Goal: Task Accomplishment & Management: Manage account settings

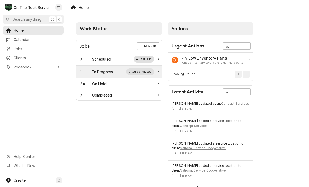
click at [111, 70] on div "In Progress" at bounding box center [102, 72] width 21 height 6
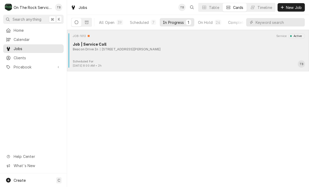
click at [143, 53] on div "JOB-1013 Service Active Job | Service Call Beacon Drive In 255 John B White Sr …" at bounding box center [188, 46] width 238 height 26
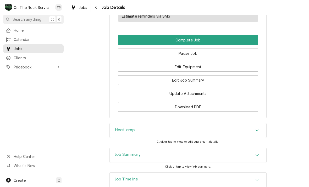
scroll to position [439, 0]
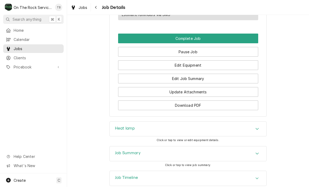
click at [260, 130] on div "Accordion Header" at bounding box center [258, 129] width 8 height 6
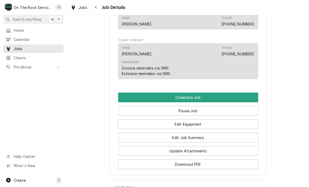
scroll to position [385, 0]
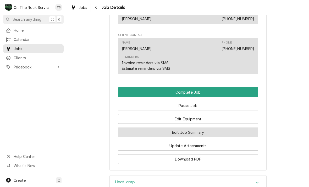
click at [197, 133] on button "Edit Job Summary" at bounding box center [188, 132] width 140 height 10
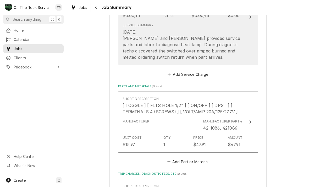
click at [178, 57] on div "[DATE] [PERSON_NAME] and [PERSON_NAME] provided service parts and labor to diag…" at bounding box center [183, 44] width 120 height 31
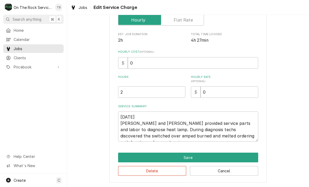
scroll to position [86, 0]
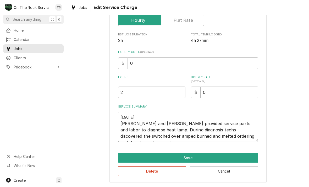
click at [248, 137] on textarea "[DATE] [PERSON_NAME] and [PERSON_NAME] provided service parts and labor to diag…" at bounding box center [188, 127] width 140 height 30
type textarea "x"
type textarea "[DATE] [PERSON_NAME] and [PERSON_NAME] provided service parts and labor to diag…"
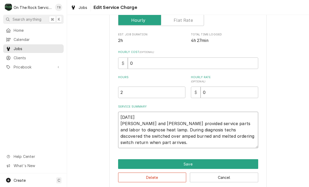
type textarea "x"
type textarea "8/25/25 Ray and Izzy provided service parts and labor to diagnose heat lamp. Du…"
type textarea "x"
type textarea "8/25/25 Ray and Izzy provided service parts and labor to diagnose heat lamp. Du…"
type textarea "x"
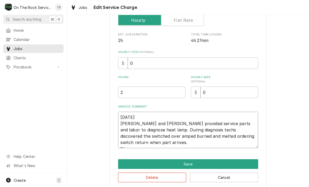
type textarea "8/25/25 Ray and Izzy provided service parts and labor to diagnose heat lamp. Du…"
type textarea "x"
type textarea "8/25/25 Ray and Izzy provided service parts and labor to diagnose heat lamp. Du…"
type textarea "x"
type textarea "8/25/25 Ray and Izzy provided service parts and labor to diagnose heat lamp. Du…"
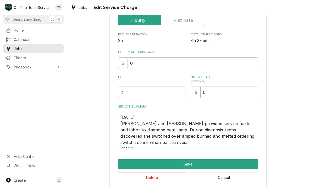
type textarea "x"
type textarea "8/25/25 Ray and Izzy provided service parts and labor to diagnose heat lamp. Du…"
type textarea "x"
type textarea "8/25/25 Ray and Izzy provided service parts and labor to diagnose heat lamp. Du…"
type textarea "x"
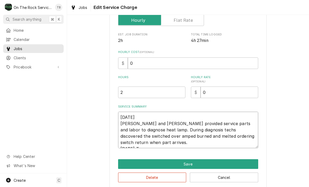
type textarea "8/25/25 Ray and Izzy provided service parts and labor to diagnose heat lamp. Du…"
type textarea "x"
type textarea "8/25/25 Ray and Izzy provided service parts and labor to diagnose heat lamp. Du…"
type textarea "x"
type textarea "8/25/25 Ray and Izzy provided service parts and labor to diagnose heat lamp. Du…"
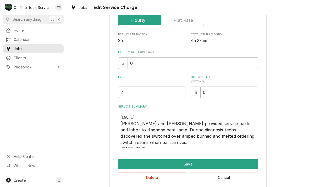
type textarea "x"
type textarea "8/25/25 Ray and Izzy provided service parts and labor to diagnose heat lamp. Du…"
type textarea "x"
type textarea "8/25/25 Ray and Izzy provided service parts and labor to diagnose heat lamp. Du…"
type textarea "x"
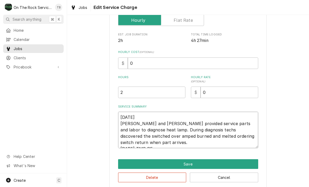
type textarea "8/25/25 Ray and Izzy provided service parts and labor to diagnose heat lamp. Du…"
type textarea "x"
type textarea "8/25/25 Ray and Izzy provided service parts and labor to diagnose heat lamp. Du…"
type textarea "x"
type textarea "8/25/25 Ray and Izzy provided service parts and labor to diagnose heat lamp. Du…"
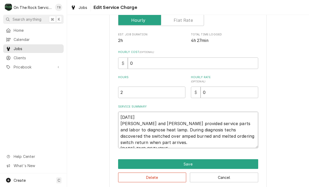
type textarea "x"
type textarea "8/25/25 Ray and Izzy provided service parts and labor to diagnose heat lamp. Du…"
type textarea "x"
type textarea "8/25/25 Ray and Izzy provided service parts and labor to diagnose heat lamp. Du…"
type textarea "x"
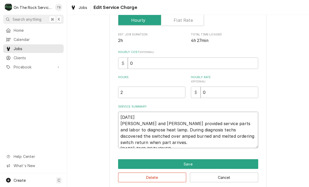
type textarea "8/25/25 Ray and Izzy provided service parts and labor to diagnose heat lamp. Du…"
type textarea "x"
type textarea "8/25/25 Ray and Izzy provided service parts and labor to diagnose heat lamp. Du…"
type textarea "x"
type textarea "8/25/25 Ray and Izzy provided service parts and labor to diagnose heat lamp. Du…"
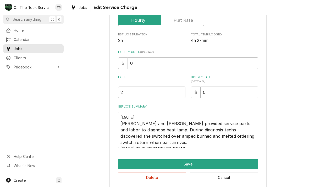
type textarea "x"
type textarea "8/25/25 Ray and Izzy provided service parts and labor to diagnose heat lamp. Du…"
type textarea "x"
type textarea "8/25/25 Ray and Izzy provided service parts and labor to diagnose heat lamp. Du…"
type textarea "x"
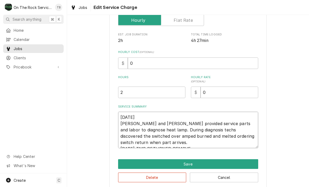
type textarea "8/25/25 Ray and Izzy provided service parts and labor to diagnose heat lamp. Du…"
type textarea "x"
type textarea "8/25/25 Ray and Izzy provided service parts and labor to diagnose heat lamp. Du…"
type textarea "x"
type textarea "8/25/25 Ray and Izzy provided service parts and labor to diagnose heat lamp. Du…"
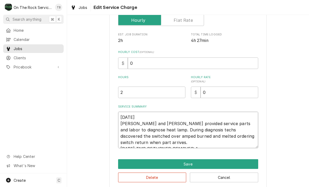
type textarea "x"
type textarea "8/25/25 Ray and Izzy provided service parts and labor to diagnose heat lamp. Du…"
type textarea "x"
type textarea "8/25/25 Ray and Izzy provided service parts and labor to diagnose heat lamp. Du…"
type textarea "x"
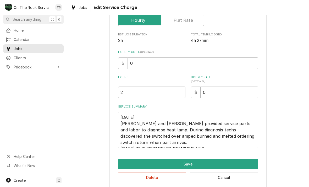
type textarea "8/25/25 Ray and Izzy provided service parts and labor to diagnose heat lamp. Du…"
type textarea "x"
type textarea "8/25/25 Ray and Izzy provided service parts and labor to diagnose heat lamp. Du…"
type textarea "x"
type textarea "8/25/25 Ray and Izzy provided service parts and labor to diagnose heat lamp. Du…"
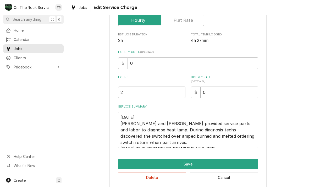
type textarea "x"
type textarea "8/25/25 Ray and Izzy provided service parts and labor to diagnose heat lamp. Du…"
type textarea "x"
type textarea "8/25/25 Ray and Izzy provided service parts and labor to diagnose heat lamp. Du…"
type textarea "x"
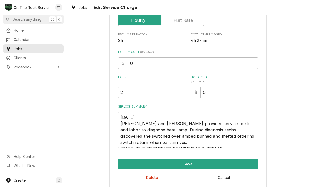
type textarea "8/25/25 Ray and Izzy provided service parts and labor to diagnose heat lamp. Du…"
type textarea "x"
type textarea "8/25/25 Ray and Izzy provided service parts and labor to diagnose heat lamp. Du…"
type textarea "x"
type textarea "8/25/25 Ray and Izzy provided service parts and labor to diagnose heat lamp. Du…"
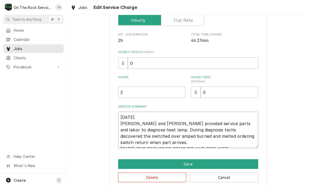
type textarea "x"
type textarea "8/25/25 Ray and Izzy provided service parts and labor to diagnose heat lamp. Du…"
type textarea "x"
type textarea "8/25/25 Ray and Izzy provided service parts and labor to diagnose heat lamp. Du…"
type textarea "x"
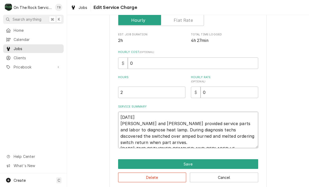
type textarea "8/25/25 Ray and Izzy provided service parts and labor to diagnose heat lamp. Du…"
type textarea "x"
type textarea "8/25/25 Ray and Izzy provided service parts and labor to diagnose heat lamp. Du…"
type textarea "x"
type textarea "8/25/25 Ray and Izzy provided service parts and labor to diagnose heat lamp. Du…"
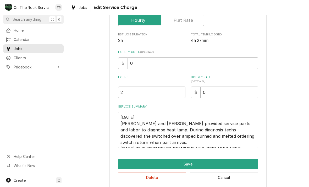
type textarea "x"
type textarea "8/25/25 Ray and Izzy provided service parts and labor to diagnose heat lamp. Du…"
type textarea "x"
type textarea "8/25/25 Ray and Izzy provided service parts and labor to diagnose heat lamp. Du…"
type textarea "x"
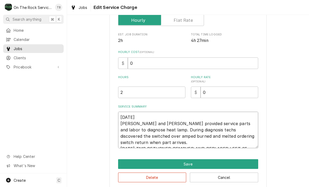
type textarea "8/25/25 Ray and Izzy provided service parts and labor to diagnose heat lamp. Du…"
type textarea "x"
type textarea "8/25/25 Ray and Izzy provided service parts and labor to diagnose heat lamp. Du…"
type textarea "x"
type textarea "8/25/25 Ray and Izzy provided service parts and labor to diagnose heat lamp. Du…"
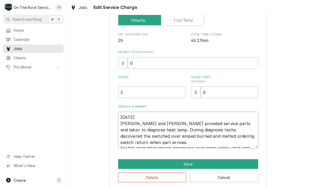
type textarea "x"
type textarea "8/25/25 Ray and Izzy provided service parts and labor to diagnose heat lamp. Du…"
type textarea "x"
type textarea "8/25/25 Ray and Izzy provided service parts and labor to diagnose heat lamp. Du…"
type textarea "x"
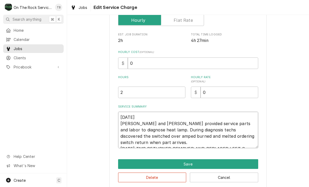
type textarea "8/25/25 Ray and Izzy provided service parts and labor to diagnose heat lamp. Du…"
type textarea "x"
type textarea "8/25/25 Ray and Izzy provided service parts and labor to diagnose heat lamp. Du…"
type textarea "x"
type textarea "8/25/25 Ray and Izzy provided service parts and labor to diagnose heat lamp. Du…"
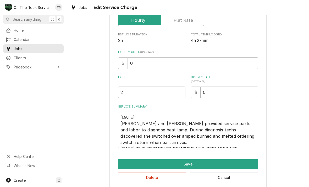
type textarea "x"
type textarea "8/25/25 Ray and Izzy provided service parts and labor to diagnose heat lamp. Du…"
type textarea "x"
type textarea "8/25/25 Ray and Izzy provided service parts and labor to diagnose heat lamp. Du…"
type textarea "x"
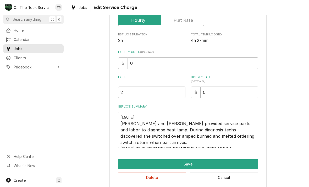
type textarea "8/25/25 Ray and Izzy provided service parts and labor to diagnose heat lamp. Du…"
type textarea "x"
type textarea "8/25/25 Ray and Izzy provided service parts and labor to diagnose heat lamp. Du…"
type textarea "x"
type textarea "8/25/25 Ray and Izzy provided service parts and labor to diagnose heat lamp. Du…"
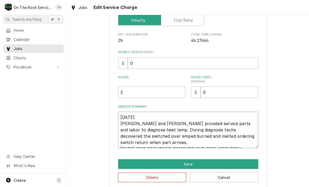
type textarea "x"
type textarea "8/25/25 Ray and Izzy provided service parts and labor to diagnose heat lamp. Du…"
type textarea "x"
type textarea "8/25/25 Ray and Izzy provided service parts and labor to diagnose heat lamp. Du…"
type textarea "x"
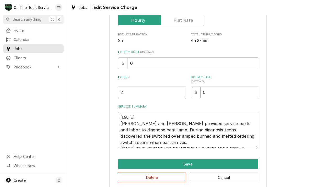
type textarea "8/25/25 Ray and Izzy provided service parts and labor to diagnose heat lamp. Du…"
type textarea "x"
type textarea "8/25/25 Ray and Izzy provided service parts and labor to diagnose heat lamp. Du…"
type textarea "x"
type textarea "8/25/25 Ray and Izzy provided service parts and labor to diagnose heat lamp. Du…"
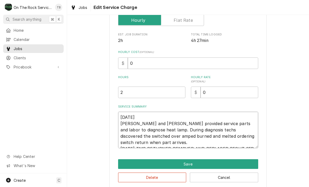
type textarea "x"
type textarea "8/25/25 Ray and Izzy provided service parts and labor to diagnose heat lamp. Du…"
type textarea "x"
type textarea "8/25/25 Ray and Izzy provided service parts and labor to diagnose heat lamp. Du…"
type textarea "x"
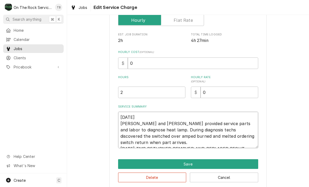
type textarea "8/25/25 Ray and Izzy provided service parts and labor to diagnose heat lamp. Du…"
type textarea "x"
type textarea "8/25/25 Ray and Izzy provided service parts and labor to diagnose heat lamp. Du…"
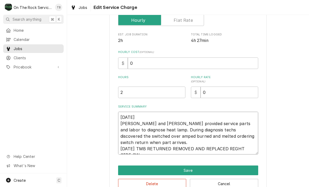
type textarea "x"
type textarea "8/25/25 Ray and Izzy provided service parts and labor to diagnose heat lamp. Du…"
type textarea "x"
type textarea "8/25/25 Ray and Izzy provided service parts and labor to diagnose heat lamp. Du…"
type textarea "x"
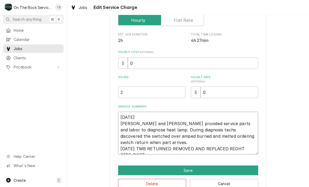
type textarea "8/25/25 Ray and Izzy provided service parts and labor to diagnose heat lamp. Du…"
type textarea "x"
type textarea "8/25/25 Ray and Izzy provided service parts and labor to diagnose heat lamp. Du…"
type textarea "x"
type textarea "8/25/25 Ray and Izzy provided service parts and labor to diagnose heat lamp. Du…"
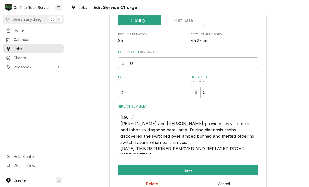
type textarea "x"
type textarea "8/25/25 Ray and Izzy provided service parts and labor to diagnose heat lamp. Du…"
type textarea "x"
type textarea "8/25/25 Ray and Izzy provided service parts and labor to diagnose heat lamp. Du…"
type textarea "x"
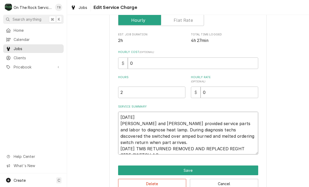
type textarea "8/25/25 Ray and Izzy provided service parts and labor to diagnose heat lamp. Du…"
type textarea "x"
type textarea "8/25/25 Ray and Izzy provided service parts and labor to diagnose heat lamp. Du…"
type textarea "x"
type textarea "8/25/25 Ray and Izzy provided service parts and labor to diagnose heat lamp. Du…"
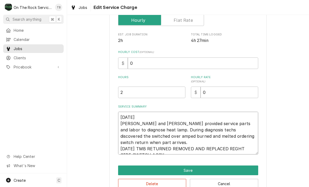
type textarea "x"
type textarea "8/25/25 Ray and Izzy provided service parts and labor to diagnose heat lamp. Du…"
type textarea "x"
type textarea "8/25/25 Ray and Izzy provided service parts and labor to diagnose heat lamp. Du…"
type textarea "x"
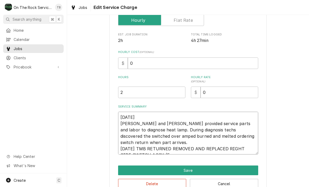
type textarea "8/25/25 Ray and Izzy provided service parts and labor to diagnose heat lamp. Du…"
type textarea "x"
type textarea "8/25/25 Ray and Izzy provided service parts and labor to diagnose heat lamp. Du…"
type textarea "x"
type textarea "8/25/25 Ray and Izzy provided service parts and labor to diagnose heat lamp. Du…"
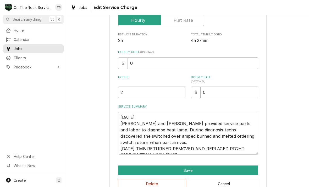
type textarea "x"
type textarea "8/25/25 Ray and Izzy provided service parts and labor to diagnose heat lamp. Du…"
type textarea "x"
type textarea "8/25/25 Ray and Izzy provided service parts and labor to diagnose heat lamp. Du…"
type textarea "x"
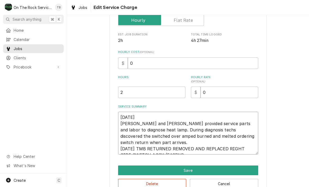
type textarea "8/25/25 Ray and Izzy provided service parts and labor to diagnose heat lamp. Du…"
type textarea "x"
type textarea "8/25/25 Ray and Izzy provided service parts and labor to diagnose heat lamp. Du…"
type textarea "x"
type textarea "8/25/25 Ray and Izzy provided service parts and labor to diagnose heat lamp. Du…"
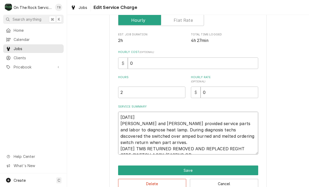
type textarea "x"
type textarea "8/25/25 Ray and Izzy provided service parts and labor to diagnose heat lamp. Du…"
type textarea "x"
type textarea "8/25/25 Ray and Izzy provided service parts and labor to diagnose heat lamp. Du…"
type textarea "x"
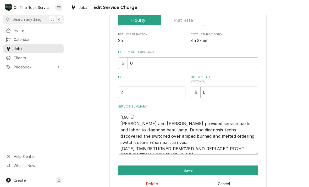
type textarea "8/25/25 Ray and Izzy provided service parts and labor to diagnose heat lamp. Du…"
type textarea "x"
type textarea "8/25/25 Ray and Izzy provided service parts and labor to diagnose heat lamp. Du…"
type textarea "x"
type textarea "8/25/25 Ray and Izzy provided service parts and labor to diagnose heat lamp. Du…"
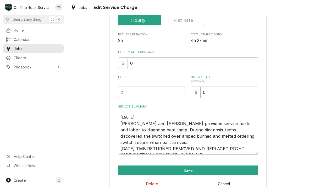
type textarea "x"
type textarea "8/25/25 Ray and Izzy provided service parts and labor to diagnose heat lamp. Du…"
type textarea "x"
type textarea "8/25/25 Ray and Izzy provided service parts and labor to diagnose heat lamp. Du…"
type textarea "x"
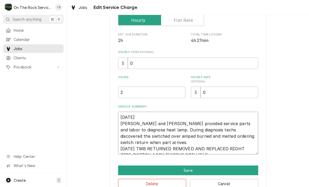
type textarea "8/25/25 Ray and Izzy provided service parts and labor to diagnose heat lamp. Du…"
type textarea "x"
type textarea "8/25/25 Ray and Izzy provided service parts and labor to diagnose heat lamp. Du…"
type textarea "x"
type textarea "8/25/25 Ray and Izzy provided service parts and labor to diagnose heat lamp. Du…"
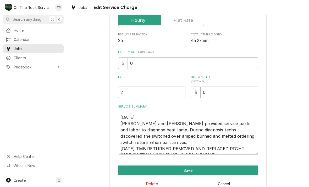
type textarea "x"
type textarea "8/25/25 Ray and Izzy provided service parts and labor to diagnose heat lamp. Du…"
type textarea "x"
type textarea "8/25/25 Ray and Izzy provided service parts and labor to diagnose heat lamp. Du…"
type textarea "x"
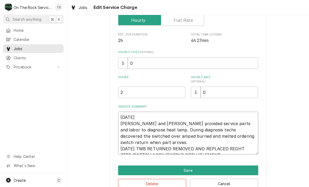
type textarea "8/25/25 Ray and Izzy provided service parts and labor to diagnose heat lamp. Du…"
type textarea "x"
type textarea "8/25/25 Ray and Izzy provided service parts and labor to diagnose heat lamp. Du…"
type textarea "x"
type textarea "8/25/25 Ray and Izzy provided service parts and labor to diagnose heat lamp. Du…"
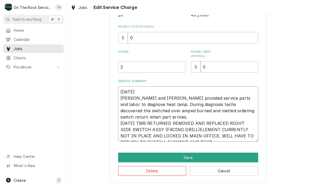
scroll to position [111, 0]
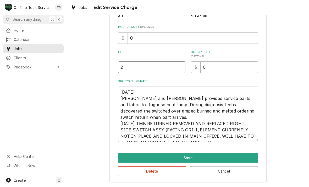
click at [134, 71] on input "2" at bounding box center [151, 67] width 67 height 12
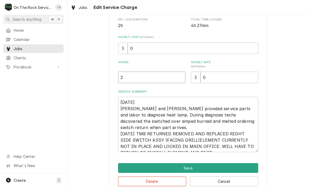
scroll to position [103, 0]
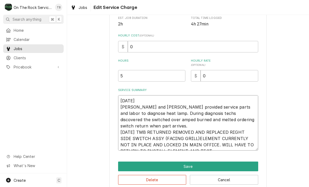
click at [248, 121] on textarea "8/25/25 Ray and Izzy provided service parts and labor to diagnose heat lamp. Du…" at bounding box center [188, 122] width 140 height 55
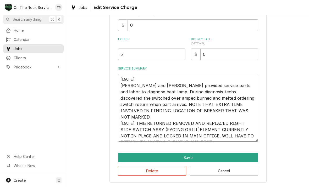
scroll to position [124, 0]
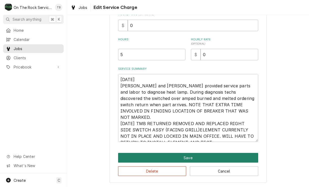
click at [190, 159] on button "Save" at bounding box center [188, 158] width 140 height 10
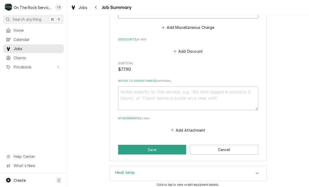
scroll to position [438, 0]
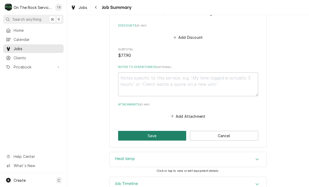
click at [155, 133] on button "Save" at bounding box center [152, 136] width 68 height 10
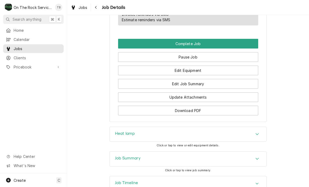
scroll to position [427, 0]
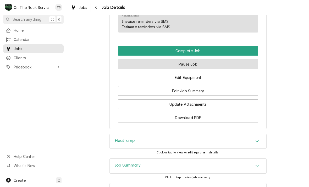
click at [197, 63] on button "Pause Job" at bounding box center [188, 64] width 140 height 10
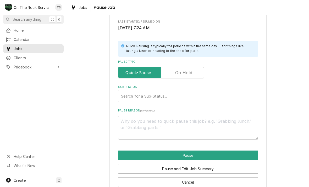
scroll to position [99, 0]
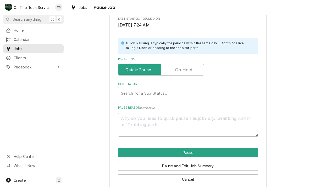
click at [197, 69] on input "Pause Type" at bounding box center [161, 70] width 81 height 12
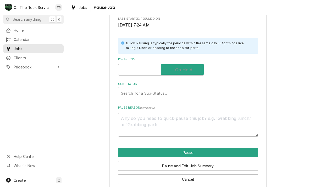
checkbox input "true"
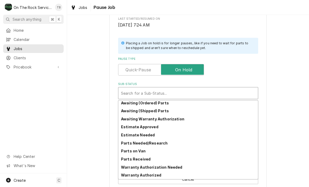
scroll to position [26, 0]
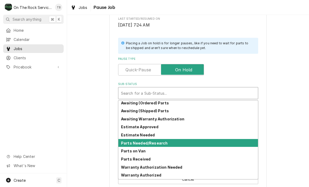
click at [164, 142] on strong "Parts Needed/Research" at bounding box center [144, 143] width 47 height 4
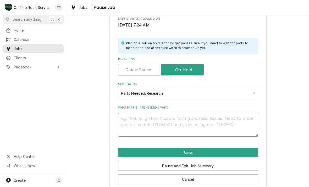
click at [138, 118] on textarea "What part(s) are needed & why?" at bounding box center [188, 125] width 140 height 24
type textarea "x"
type textarea "N"
type textarea "x"
type textarea "NE"
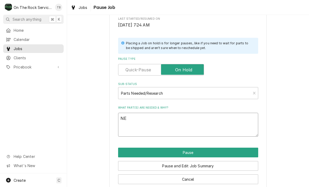
type textarea "x"
type textarea "NEE"
type textarea "x"
type textarea "NEED"
type textarea "x"
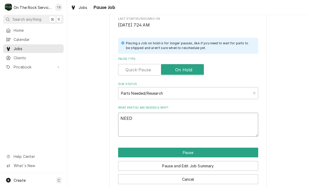
type textarea "NEED"
type textarea "x"
type textarea "NEED TO"
type textarea "x"
type textarea "NEED TO"
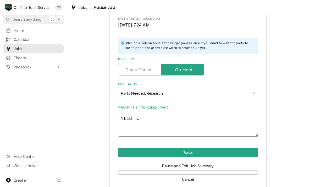
type textarea "x"
type textarea "NEED TO R"
type textarea "x"
type textarea "NEED TO RE"
type textarea "x"
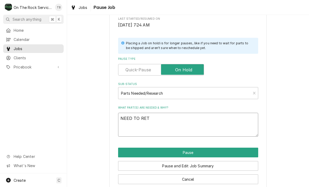
type textarea "NEED TO RETU"
type textarea "x"
type textarea "NEED TO RETUR"
type textarea "x"
type textarea "NEED TO RETURN"
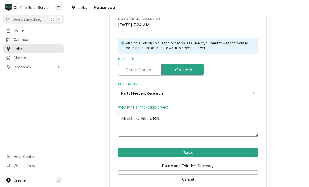
type textarea "x"
type textarea "NEED TO RETURN"
type textarea "x"
type textarea "NEED TO RETURN TO"
type textarea "x"
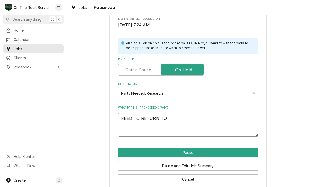
type textarea "NEED TO RETURN TO"
type textarea "x"
type textarea "NEED TO RETURN TO I"
type textarea "x"
type textarea "NEED TO RETURN TO IN"
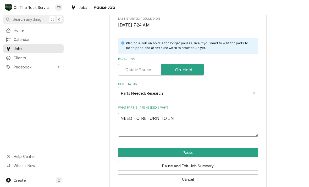
type textarea "x"
type textarea "NEED TO RETURN TO INS"
type textarea "x"
type textarea "NEED TO RETURN TO INSTA"
type textarea "x"
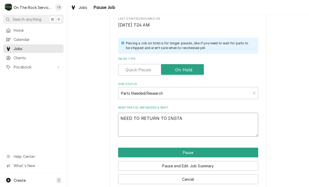
type textarea "NEED TO RETURN TO INSTAL"
type textarea "x"
type textarea "NEED TO RETURN TO INSTALL"
type textarea "x"
type textarea "NEED TO RETURN TO INSTALL"
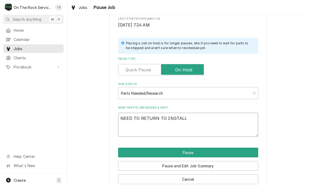
type textarea "x"
type textarea "NEED TO RETURN TO INSTALL E"
type textarea "x"
type textarea "NEED TO RETURN TO INSTALL EL"
type textarea "x"
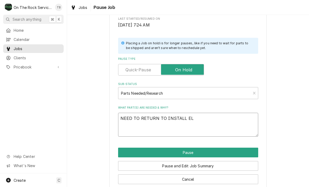
type textarea "NEED TO RETURN TO INSTALL ELE"
type textarea "x"
type textarea "NEED TO RETURN TO INSTALL ELEM"
type textarea "x"
type textarea "NEED TO RETURN TO INSTALL ELEME"
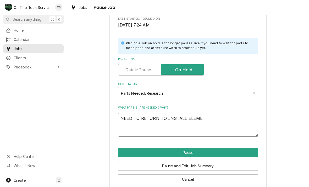
type textarea "x"
type textarea "NEED TO RETURN TO INSTALL ELEMEN"
type textarea "x"
type textarea "NEED TO RETURN TO INSTALL ELEMENT"
type textarea "x"
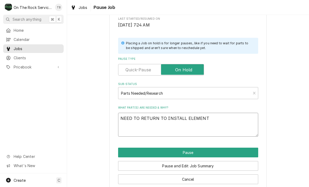
type textarea "NEED TO RETURN TO INSTALL ELEMENT"
type textarea "x"
type textarea "NEED TO RETURN TO INSTALL ELEMENT T"
type textarea "x"
type textarea "NEED TO RETURN TO INSTALL ELEMENT THA"
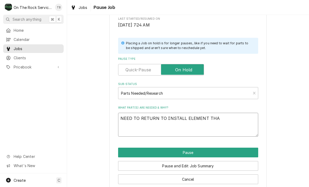
type textarea "x"
type textarea "NEED TO RETURN TO INSTALL ELEMENT THAT"
type textarea "x"
type textarea "NEED TO RETURN TO INSTALL ELEMENT THAT"
type textarea "x"
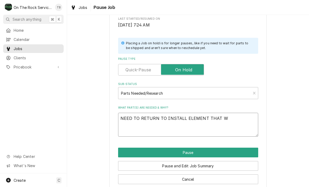
type textarea "NEED TO RETURN TO INSTALL ELEMENT THAT WA"
type textarea "x"
type textarea "NEED TO RETURN TO INSTALL ELEMENT THAT WA"
type textarea "x"
type textarea "NEED TO RETURN TO INSTALL ELEMENT THAT WA"
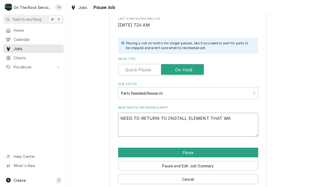
type textarea "x"
type textarea "NEED TO RETURN TO INSTALL ELEMENT THAT WAS"
type textarea "x"
type textarea "NEED TO RETURN TO INSTALL ELEMENT THAT WAS"
type textarea "x"
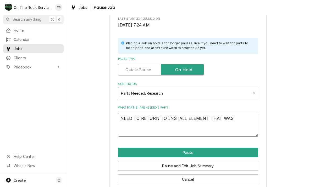
type textarea "NEED TO RETURN TO INSTALL ELEMENT THAT WAS R"
type textarea "x"
type textarea "NEED TO RETURN TO INSTALL ELEMENT THAT WAS RE"
type textarea "x"
type textarea "NEED TO RETURN TO INSTALL ELEMENT THAT WAS REP"
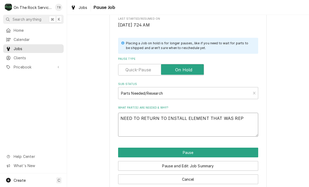
type textarea "x"
type textarea "NEED TO RETURN TO INSTALL ELEMENT THAT WAS RE"
type textarea "x"
type textarea "NEED TO RETURN TO INSTALL ELEMENT THAT WAS REM"
type textarea "x"
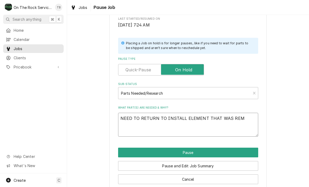
type textarea "NEED TO RETURN TO INSTALL ELEMENT THAT WAS REMO"
type textarea "x"
type textarea "NEED TO RETURN TO INSTALL ELEMENT THAT WAS REMOVE"
type textarea "x"
type textarea "NEED TO RETURN TO INSTALL ELEMENT THAT WAS REMOVED"
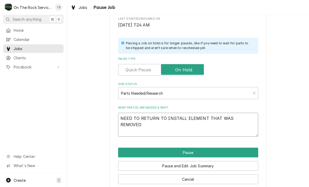
type textarea "x"
type textarea "NEED TO RETURN TO INSTALL ELEMENT THAT WAS REMOVED"
type textarea "x"
type textarea "NEED TO RETURN TO INSTALL ELEMENT THAT WAS REMOVED T"
type textarea "x"
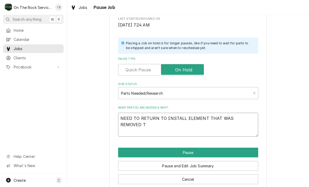
type textarea "NEED TO RETURN TO INSTALL ELEMENT THAT WAS REMOVED TH"
type textarea "x"
type textarea "NEED TO RETURN TO INSTALL ELEMENT THAT WAS REMOVED THA"
type textarea "x"
type textarea "NEED TO RETURN TO INSTALL ELEMENT THAT WAS REMOVED THAT"
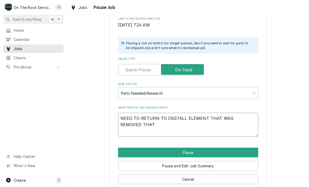
type textarea "x"
type textarea "NEED TO RETURN TO INSTALL ELEMENT THAT WAS REMOVED THAT"
type textarea "x"
type textarea "NEED TO RETURN TO INSTALL ELEMENT THAT WAS REMOVED THAT I"
type textarea "x"
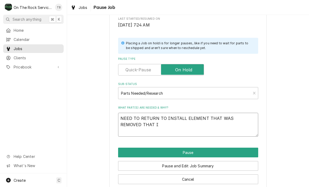
type textarea "NEED TO RETURN TO INSTALL ELEMENT THAT WAS REMOVED THAT IS"
type textarea "x"
type textarea "NEED TO RETURN TO INSTALL ELEMENT THAT WAS REMOVED THAT IS"
type textarea "x"
type textarea "NEED TO RETURN TO INSTALL ELEMENT THAT WAS REMOVED THAT IS C"
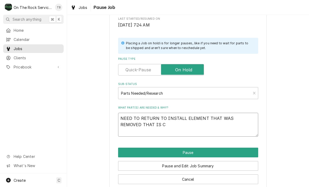
type textarea "x"
type textarea "NEED TO RETURN TO INSTALL ELEMENT THAT WAS REMOVED THAT IS CU"
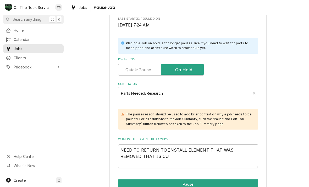
type textarea "x"
type textarea "NEED TO RETURN TO INSTALL ELEMENT THAT WAS REMOVED THAT IS CUR"
type textarea "x"
type textarea "NEED TO RETURN TO INSTALL ELEMENT THAT WAS REMOVED THAT IS CURR"
type textarea "x"
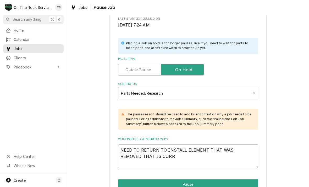
type textarea "NEED TO RETURN TO INSTALL ELEMENT THAT WAS REMOVED THAT IS CURRE"
type textarea "x"
type textarea "NEED TO RETURN TO INSTALL ELEMENT THAT WAS REMOVED THAT IS CURREN"
type textarea "x"
type textarea "NEED TO RETURN TO INSTALL ELEMENT THAT WAS REMOVED THAT IS CURRENT"
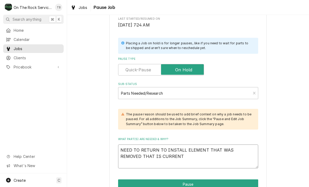
type textarea "x"
type textarea "NEED TO RETURN TO INSTALL ELEMENT THAT WAS REMOVED THAT IS CURRENTL"
type textarea "x"
type textarea "NEED TO RETURN TO INSTALL ELEMENT THAT WAS REMOVED THAT IS CURRENTLY"
type textarea "x"
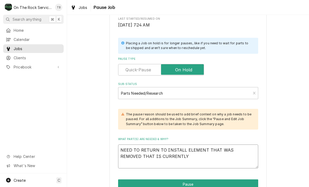
type textarea "NEED TO RETURN TO INSTALL ELEMENT THAT WAS REMOVED THAT IS CURRENTLY"
type textarea "x"
type textarea "NEED TO RETURN TO INSTALL ELEMENT THAT WAS REMOVED THAT IS CURRENTLY"
type textarea "x"
type textarea "NEED TO RETURN TO INSTALL ELEMENT THAT WAS REMOVED THAT IS CURRENTL"
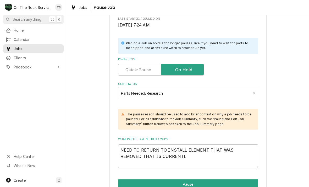
type textarea "x"
type textarea "NEED TO RETURN TO INSTALL ELEMENT THAT WAS REMOVED THAT IS CURRENT"
type textarea "x"
type textarea "NEED TO RETURN TO INSTALL ELEMENT THAT WAS REMOVED THAT IS CURREN"
type textarea "x"
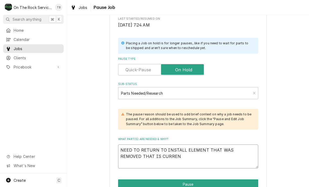
type textarea "NEED TO RETURN TO INSTALL ELEMENT THAT WAS REMOVED THAT IS CURRE"
type textarea "x"
type textarea "NEED TO RETURN TO INSTALL ELEMENT THAT WAS REMOVED THAT IS CURR"
type textarea "x"
type textarea "NEED TO RETURN TO INSTALL ELEMENT THAT WAS REMOVED THAT IS CUR"
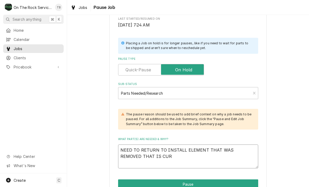
type textarea "x"
type textarea "NEED TO RETURN TO INSTALL ELEMENT THAT WAS REMOVED THAT IS CU"
type textarea "x"
type textarea "NEED TO RETURN TO INSTALL ELEMENT THAT WAS REMOVED THAT IS C"
type textarea "x"
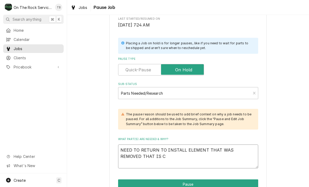
type textarea "NEED TO RETURN TO INSTALL ELEMENT THAT WAS REMOVED THAT IS"
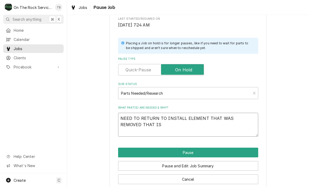
type textarea "x"
type textarea "NEED TO RETURN TO INSTALL ELEMENT THAT WAS REMOVED THAT IS"
type textarea "x"
type textarea "NEED TO RETURN TO INSTALL ELEMENT THAT WAS REMOVED THAT I"
type textarea "x"
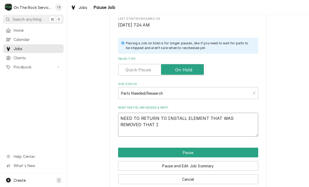
type textarea "NEED TO RETURN TO INSTALL ELEMENT THAT WAS REMOVED THAT"
type textarea "x"
type textarea "NEED TO RETURN TO INSTALL ELEMENT THAT WAS REMOVED THAT"
type textarea "x"
type textarea "NEED TO RETURN TO INSTALL ELEMENT THAT WAS REMOVED THA"
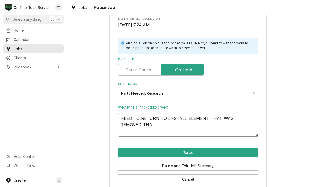
type textarea "x"
type textarea "NEED TO RETURN TO INSTALL ELEMENT THAT WAS REMOVED TH"
type textarea "x"
type textarea "NEED TO RETURN TO INSTALL ELEMENT THAT WAS REMOVED T"
type textarea "x"
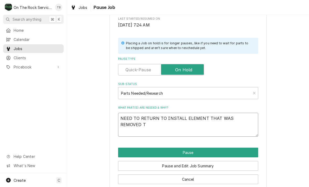
type textarea "NEED TO RETURN TO INSTALL ELEMENT THAT WAS REMOVED"
type textarea "x"
type textarea "NEED TO RETURN TO INSTALL ELEMENT THAT WAS REMOVED"
type textarea "x"
type textarea "NEED TO RETURN TO INSTALL ELEMENT THAT WAS REMOVE"
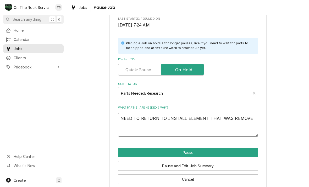
type textarea "x"
type textarea "NEED TO RETURN TO INSTALL ELEMENT THAT WAS REMOV"
type textarea "x"
type textarea "NEED TO RETURN TO INSTALL ELEMENT THAT WAS REMO"
type textarea "x"
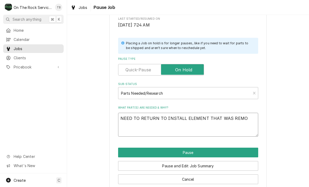
type textarea "NEED TO RETURN TO INSTALL ELEMENT THAT WAS REMOV"
type textarea "x"
type textarea "NEED TO RETURN TO INSTALL ELEMENT THAT WAS REMOVE"
type textarea "x"
type textarea "NEED TO RETURN TO INSTALL ELEMENT THAT WAS REMOVED"
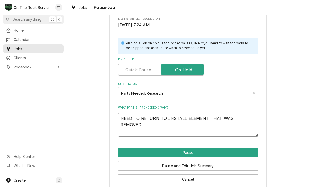
type textarea "x"
type textarea "NEED TO RETURN TO INSTALL ELEMENT THAT WAS REMOVED"
type textarea "x"
type textarea "NEED TO RETURN TO INSTALL ELEMENT THAT WAS REMOVED."
type textarea "x"
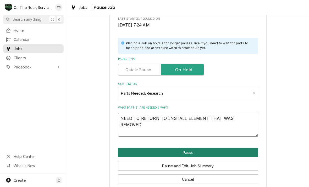
type textarea "NEED TO RETURN TO INSTALL ELEMENT THAT WAS REMOVED."
click at [227, 151] on button "Pause" at bounding box center [188, 153] width 140 height 10
type textarea "x"
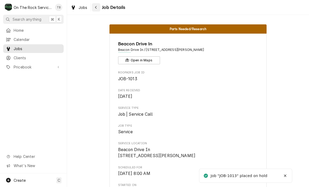
click at [100, 10] on button "Navigate back" at bounding box center [96, 7] width 8 height 8
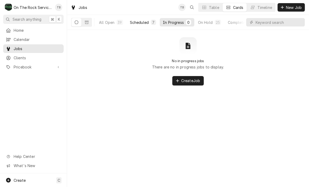
click at [139, 26] on button "Scheduled 7" at bounding box center [143, 22] width 33 height 8
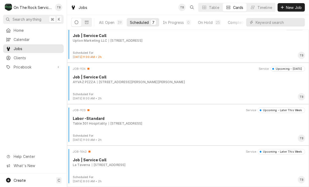
scroll to position [133, 0]
click at [210, 25] on button "On Hold 25" at bounding box center [209, 22] width 29 height 8
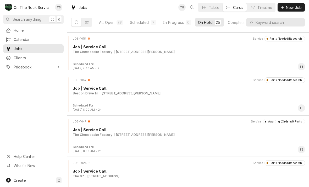
scroll to position [743, 0]
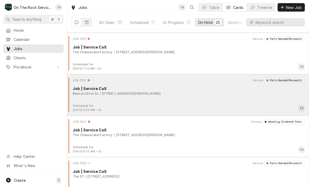
click at [168, 99] on div "JOB-1013 Service Parts Needed/Research Job | Service Call Beacon Drive In [STRE…" at bounding box center [188, 91] width 238 height 26
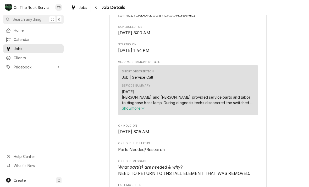
scroll to position [141, 0]
click at [100, 7] on button "Navigate back" at bounding box center [96, 7] width 8 height 8
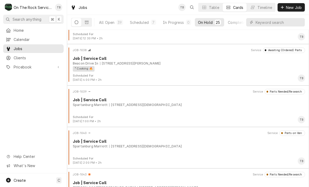
scroll to position [567, 0]
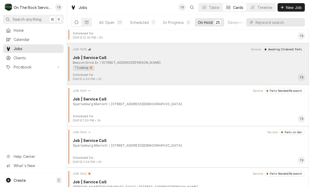
click at [156, 63] on div "[STREET_ADDRESS][PERSON_NAME]" at bounding box center [130, 62] width 61 height 5
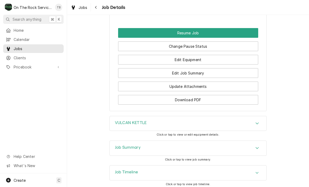
scroll to position [483, 0]
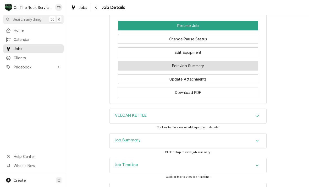
click at [194, 64] on button "Edit Job Summary" at bounding box center [188, 66] width 140 height 10
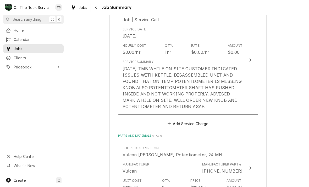
scroll to position [153, 0]
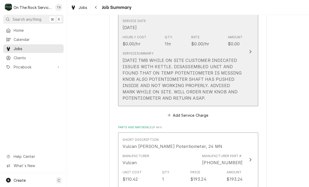
click at [226, 100] on div "Service Summary [DATE] TMB WHILE ON SITE CUSTOMER INDICATED ISSUES WITH KETTLE.…" at bounding box center [183, 76] width 120 height 54
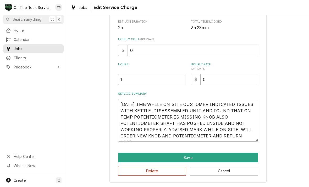
scroll to position [99, 0]
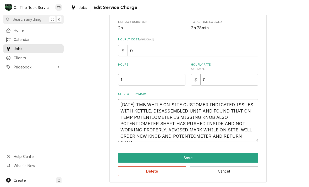
click at [254, 138] on textarea "9/2/25 TMB WHILE ON SITE CUSTOMER INDICATED ISSUES WITH KETTLE. DISASSEMBLED UN…" at bounding box center [188, 120] width 140 height 43
type textarea "x"
type textarea "9/2/25 TMB WHILE ON SITE CUSTOMER INDICATED ISSUES WITH KETTLE. DISASSEMBLED UN…"
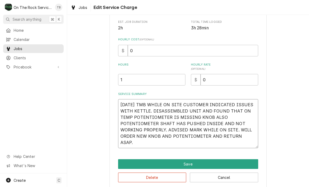
type textarea "x"
type textarea "9/2/25 TMB WHILE ON SITE CUSTOMER INDICATED ISSUES WITH KETTLE. DISASSEMBLED UN…"
type textarea "x"
type textarea "9/2/25 TMB WHILE ON SITE CUSTOMER INDICATED ISSUES WITH KETTLE. DISASSEMBLED UN…"
type textarea "x"
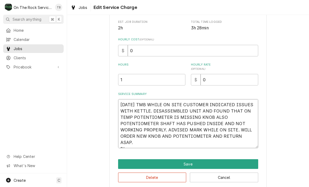
type textarea "9/2/25 TMB WHILE ON SITE CUSTOMER INDICATED ISSUES WITH KETTLE. DISASSEMBLED UN…"
type textarea "x"
type textarea "9/2/25 TMB WHILE ON SITE CUSTOMER INDICATED ISSUES WITH KETTLE. DISASSEMBLED UN…"
type textarea "x"
type textarea "9/2/25 TMB WHILE ON SITE CUSTOMER INDICATED ISSUES WITH KETTLE. DISASSEMBLED UN…"
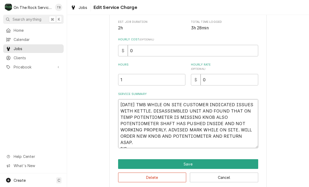
type textarea "x"
type textarea "9/2/25 TMB WHILE ON SITE CUSTOMER INDICATED ISSUES WITH KETTLE. DISASSEMBLED UN…"
type textarea "x"
type textarea "9/2/25 TMB WHILE ON SITE CUSTOMER INDICATED ISSUES WITH KETTLE. DISASSEMBLED UN…"
type textarea "x"
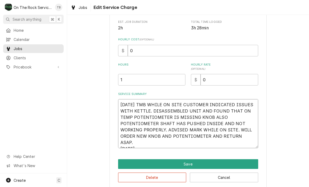
type textarea "9/2/25 TMB WHILE ON SITE CUSTOMER INDICATED ISSUES WITH KETTLE. DISASSEMBLED UN…"
type textarea "x"
type textarea "9/2/25 TMB WHILE ON SITE CUSTOMER INDICATED ISSUES WITH KETTLE. DISASSEMBLED UN…"
type textarea "x"
type textarea "9/2/25 TMB WHILE ON SITE CUSTOMER INDICATED ISSUES WITH KETTLE. DISASSEMBLED UN…"
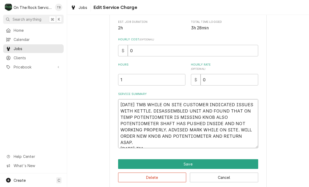
type textarea "x"
type textarea "9/2/25 TMB WHILE ON SITE CUSTOMER INDICATED ISSUES WITH KETTLE. DISASSEMBLED UN…"
type textarea "x"
type textarea "9/2/25 TMB WHILE ON SITE CUSTOMER INDICATED ISSUES WITH KETTLE. DISASSEMBLED UN…"
type textarea "x"
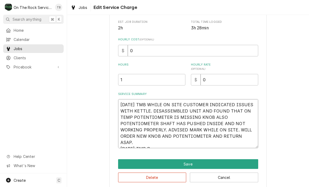
type textarea "9/2/25 TMB WHILE ON SITE CUSTOMER INDICATED ISSUES WITH KETTLE. DISASSEMBLED UN…"
type textarea "x"
type textarea "9/2/25 TMB WHILE ON SITE CUSTOMER INDICATED ISSUES WITH KETTLE. DISASSEMBLED UN…"
type textarea "x"
type textarea "9/2/25 TMB WHILE ON SITE CUSTOMER INDICATED ISSUES WITH KETTLE. DISASSEMBLED UN…"
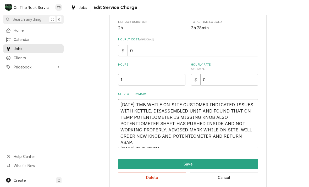
type textarea "x"
type textarea "9/2/25 TMB WHILE ON SITE CUSTOMER INDICATED ISSUES WITH KETTLE. DISASSEMBLED UN…"
type textarea "x"
type textarea "9/2/25 TMB WHILE ON SITE CUSTOMER INDICATED ISSUES WITH KETTLE. DISASSEMBLED UN…"
type textarea "x"
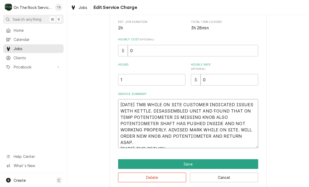
type textarea "9/2/25 TMB WHILE ON SITE CUSTOMER INDICATED ISSUES WITH KETTLE. DISASSEMBLED UN…"
type textarea "x"
type textarea "9/2/25 TMB WHILE ON SITE CUSTOMER INDICATED ISSUES WITH KETTLE. DISASSEMBLED UN…"
type textarea "x"
type textarea "9/2/25 TMB WHILE ON SITE CUSTOMER INDICATED ISSUES WITH KETTLE. DISASSEMBLED UN…"
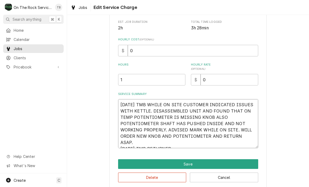
type textarea "x"
type textarea "9/2/25 TMB WHILE ON SITE CUSTOMER INDICATED ISSUES WITH KETTLE. DISASSEMBLED UN…"
type textarea "x"
type textarea "9/2/25 TMB WHILE ON SITE CUSTOMER INDICATED ISSUES WITH KETTLE. DISASSEMBLED UN…"
type textarea "x"
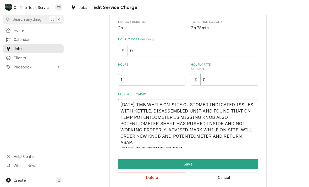
type textarea "9/2/25 TMB WHILE ON SITE CUSTOMER INDICATED ISSUES WITH KETTLE. DISASSEMBLED UN…"
type textarea "x"
type textarea "9/2/25 TMB WHILE ON SITE CUSTOMER INDICATED ISSUES WITH KETTLE. DISASSEMBLED UN…"
type textarea "x"
type textarea "9/2/25 TMB WHILE ON SITE CUSTOMER INDICATED ISSUES WITH KETTLE. DISASSEMBLED UN…"
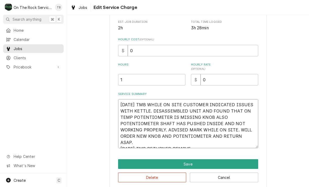
type textarea "x"
type textarea "9/2/25 TMB WHILE ON SITE CUSTOMER INDICATED ISSUES WITH KETTLE. DISASSEMBLED UN…"
type textarea "x"
type textarea "9/2/25 TMB WHILE ON SITE CUSTOMER INDICATED ISSUES WITH KETTLE. DISASSEMBLED UN…"
type textarea "x"
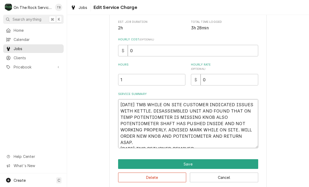
type textarea "9/2/25 TMB WHILE ON SITE CUSTOMER INDICATED ISSUES WITH KETTLE. DISASSEMBLED UN…"
type textarea "x"
type textarea "9/2/25 TMB WHILE ON SITE CUSTOMER INDICATED ISSUES WITH KETTLE. DISASSEMBLED UN…"
type textarea "x"
type textarea "9/2/25 TMB WHILE ON SITE CUSTOMER INDICATED ISSUES WITH KETTLE. DISASSEMBLED UN…"
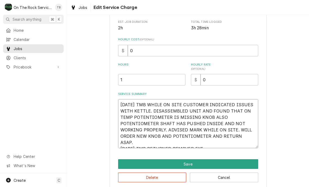
type textarea "x"
type textarea "9/2/25 TMB WHILE ON SITE CUSTOMER INDICATED ISSUES WITH KETTLE. DISASSEMBLED UN…"
type textarea "x"
type textarea "9/2/25 TMB WHILE ON SITE CUSTOMER INDICATED ISSUES WITH KETTLE. DISASSEMBLED UN…"
type textarea "x"
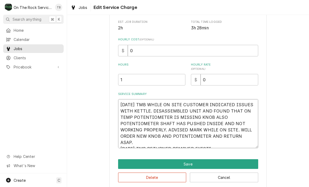
type textarea "9/2/25 TMB WHILE ON SITE CUSTOMER INDICATED ISSUES WITH KETTLE. DISASSEMBLED UN…"
type textarea "x"
type textarea "9/2/25 TMB WHILE ON SITE CUSTOMER INDICATED ISSUES WITH KETTLE. DISASSEMBLED UN…"
type textarea "x"
type textarea "9/2/25 TMB WHILE ON SITE CUSTOMER INDICATED ISSUES WITH KETTLE. DISASSEMBLED UN…"
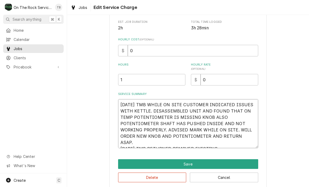
type textarea "x"
type textarea "9/2/25 TMB WHILE ON SITE CUSTOMER INDICATED ISSUES WITH KETTLE. DISASSEMBLED UN…"
type textarea "x"
type textarea "9/2/25 TMB WHILE ON SITE CUSTOMER INDICATED ISSUES WITH KETTLE. DISASSEMBLED UN…"
type textarea "x"
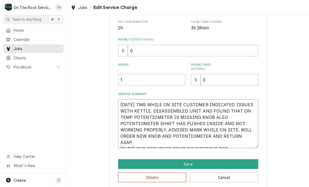
type textarea "9/2/25 TMB WHILE ON SITE CUSTOMER INDICATED ISSUES WITH KETTLE. DISASSEMBLED UN…"
type textarea "x"
type textarea "9/2/25 TMB WHILE ON SITE CUSTOMER INDICATED ISSUES WITH KETTLE. DISASSEMBLED UN…"
type textarea "x"
type textarea "9/2/25 TMB WHILE ON SITE CUSTOMER INDICATED ISSUES WITH KETTLE. DISASSEMBLED UN…"
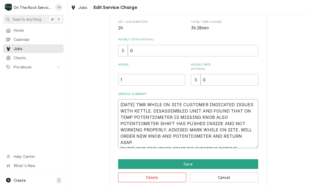
type textarea "x"
type textarea "9/2/25 TMB WHILE ON SITE CUSTOMER INDICATED ISSUES WITH KETTLE. DISASSEMBLED UN…"
type textarea "x"
type textarea "9/2/25 TMB WHILE ON SITE CUSTOMER INDICATED ISSUES WITH KETTLE. DISASSEMBLED UN…"
type textarea "x"
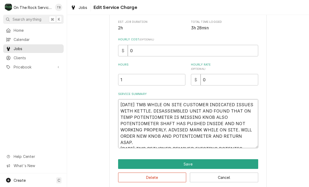
type textarea "9/2/25 TMB WHILE ON SITE CUSTOMER INDICATED ISSUES WITH KETTLE. DISASSEMBLED UN…"
type textarea "x"
type textarea "9/2/25 TMB WHILE ON SITE CUSTOMER INDICATED ISSUES WITH KETTLE. DISASSEMBLED UN…"
type textarea "x"
type textarea "9/2/25 TMB WHILE ON SITE CUSTOMER INDICATED ISSUES WITH KETTLE. DISASSEMBLED UN…"
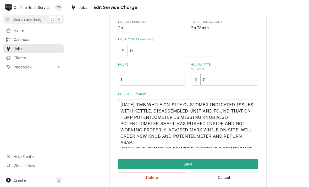
type textarea "x"
type textarea "9/2/25 TMB WHILE ON SITE CUSTOMER INDICATED ISSUES WITH KETTLE. DISASSEMBLED UN…"
type textarea "x"
type textarea "9/2/25 TMB WHILE ON SITE CUSTOMER INDICATED ISSUES WITH KETTLE. DISASSEMBLED UN…"
type textarea "x"
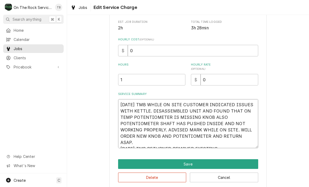
type textarea "9/2/25 TMB WHILE ON SITE CUSTOMER INDICATED ISSUES WITH KETTLE. DISASSEMBLED UN…"
type textarea "x"
type textarea "9/2/25 TMB WHILE ON SITE CUSTOMER INDICATED ISSUES WITH KETTLE. DISASSEMBLED UN…"
type textarea "x"
type textarea "9/2/25 TMB WHILE ON SITE CUSTOMER INDICATED ISSUES WITH KETTLE. DISASSEMBLED UN…"
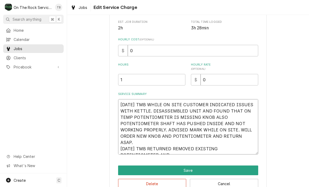
type textarea "x"
type textarea "9/2/25 TMB WHILE ON SITE CUSTOMER INDICATED ISSUES WITH KETTLE. DISASSEMBLED UN…"
type textarea "x"
type textarea "9/2/25 TMB WHILE ON SITE CUSTOMER INDICATED ISSUES WITH KETTLE. DISASSEMBLED UN…"
type textarea "x"
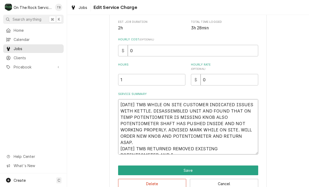
type textarea "9/2/25 TMB WHILE ON SITE CUSTOMER INDICATED ISSUES WITH KETTLE. DISASSEMBLED UN…"
type textarea "x"
type textarea "9/2/25 TMB WHILE ON SITE CUSTOMER INDICATED ISSUES WITH KETTLE. DISASSEMBLED UN…"
type textarea "x"
type textarea "9/2/25 TMB WHILE ON SITE CUSTOMER INDICATED ISSUES WITH KETTLE. DISASSEMBLED UN…"
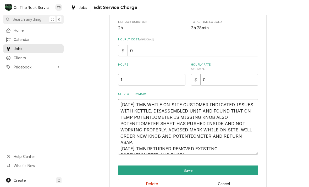
type textarea "x"
type textarea "9/2/25 TMB WHILE ON SITE CUSTOMER INDICATED ISSUES WITH KETTLE. DISASSEMBLED UN…"
type textarea "x"
type textarea "9/2/25 TMB WHILE ON SITE CUSTOMER INDICATED ISSUES WITH KETTLE. DISASSEMBLED UN…"
type textarea "x"
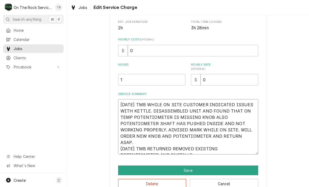
type textarea "9/2/25 TMB WHILE ON SITE CUSTOMER INDICATED ISSUES WITH KETTLE. DISASSEMBLED UN…"
type textarea "x"
type textarea "9/2/25 TMB WHILE ON SITE CUSTOMER INDICATED ISSUES WITH KETTLE. DISASSEMBLED UN…"
type textarea "x"
type textarea "9/2/25 TMB WHILE ON SITE CUSTOMER INDICATED ISSUES WITH KETTLE. DISASSEMBLED UN…"
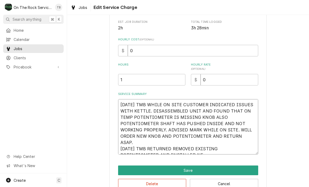
type textarea "x"
type textarea "9/2/25 TMB WHILE ON SITE CUSTOMER INDICATED ISSUES WITH KETTLE. DISASSEMBLED UN…"
type textarea "x"
type textarea "9/2/25 TMB WHILE ON SITE CUSTOMER INDICATED ISSUES WITH KETTLE. DISASSEMBLED UN…"
type textarea "x"
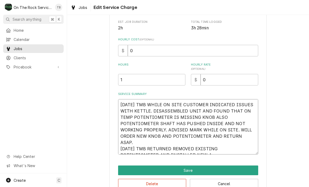
type textarea "9/2/25 TMB WHILE ON SITE CUSTOMER INDICATED ISSUES WITH KETTLE. DISASSEMBLED UN…"
type textarea "x"
type textarea "9/2/25 TMB WHILE ON SITE CUSTOMER INDICATED ISSUES WITH KETTLE. DISASSEMBLED UN…"
type textarea "x"
type textarea "9/2/25 TMB WHILE ON SITE CUSTOMER INDICATED ISSUES WITH KETTLE. DISASSEMBLED UN…"
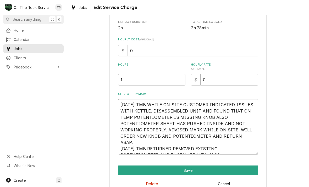
type textarea "x"
type textarea "9/2/25 TMB WHILE ON SITE CUSTOMER INDICATED ISSUES WITH KETTLE. DISASSEMBLED UN…"
type textarea "x"
type textarea "9/2/25 TMB WHILE ON SITE CUSTOMER INDICATED ISSUES WITH KETTLE. DISASSEMBLED UN…"
type textarea "x"
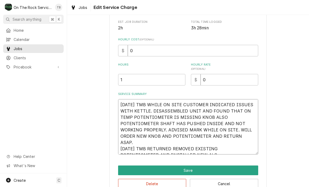
type textarea "9/2/25 TMB WHILE ON SITE CUSTOMER INDICATED ISSUES WITH KETTLE. DISASSEMBLED UN…"
type textarea "x"
type textarea "9/2/25 TMB WHILE ON SITE CUSTOMER INDICATED ISSUES WITH KETTLE. DISASSEMBLED UN…"
type textarea "x"
type textarea "9/2/25 TMB WHILE ON SITE CUSTOMER INDICATED ISSUES WITH KETTLE. DISASSEMBLED UN…"
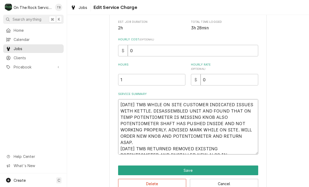
type textarea "x"
type textarea "9/2/25 TMB WHILE ON SITE CUSTOMER INDICATED ISSUES WITH KETTLE. DISASSEMBLED UN…"
type textarea "x"
type textarea "9/2/25 TMB WHILE ON SITE CUSTOMER INDICATED ISSUES WITH KETTLE. DISASSEMBLED UN…"
type textarea "x"
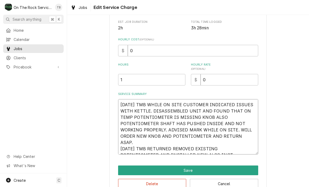
type textarea "9/2/25 TMB WHILE ON SITE CUSTOMER INDICATED ISSUES WITH KETTLE. DISASSEMBLED UN…"
type textarea "x"
type textarea "9/2/25 TMB WHILE ON SITE CUSTOMER INDICATED ISSUES WITH KETTLE. DISASSEMBLED UN…"
type textarea "x"
type textarea "9/2/25 TMB WHILE ON SITE CUSTOMER INDICATED ISSUES WITH KETTLE. DISASSEMBLED UN…"
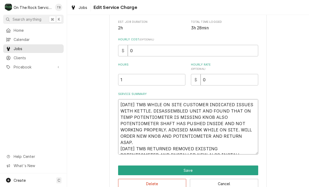
type textarea "x"
type textarea "9/2/25 TMB WHILE ON SITE CUSTOMER INDICATED ISSUES WITH KETTLE. DISASSEMBLED UN…"
type textarea "x"
type textarea "9/2/25 TMB WHILE ON SITE CUSTOMER INDICATED ISSUES WITH KETTLE. DISASSEMBLED UN…"
type textarea "x"
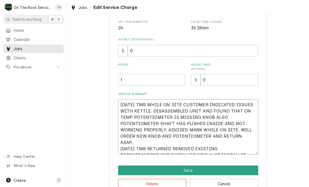
type textarea "9/2/25 TMB WHILE ON SITE CUSTOMER INDICATED ISSUES WITH KETTLE. DISASSEMBLED UN…"
type textarea "x"
type textarea "9/2/25 TMB WHILE ON SITE CUSTOMER INDICATED ISSUES WITH KETTLE. DISASSEMBLED UN…"
type textarea "x"
type textarea "9/2/25 TMB WHILE ON SITE CUSTOMER INDICATED ISSUES WITH KETTLE. DISASSEMBLED UN…"
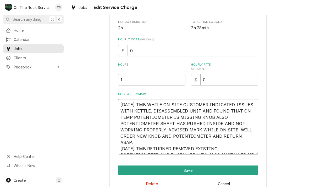
type textarea "x"
type textarea "9/2/25 TMB WHILE ON SITE CUSTOMER INDICATED ISSUES WITH KETTLE. DISASSEMBLED UN…"
type textarea "x"
type textarea "9/2/25 TMB WHILE ON SITE CUSTOMER INDICATED ISSUES WITH KETTLE. DISASSEMBLED UN…"
type textarea "x"
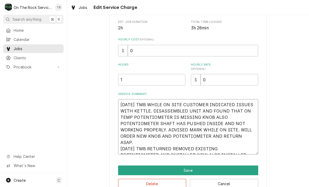
type textarea "9/2/25 TMB WHILE ON SITE CUSTOMER INDICATED ISSUES WITH KETTLE. DISASSEMBLED UN…"
type textarea "x"
type textarea "9/2/25 TMB WHILE ON SITE CUSTOMER INDICATED ISSUES WITH KETTLE. DISASSEMBLED UN…"
type textarea "x"
type textarea "9/2/25 TMB WHILE ON SITE CUSTOMER INDICATED ISSUES WITH KETTLE. DISASSEMBLED UN…"
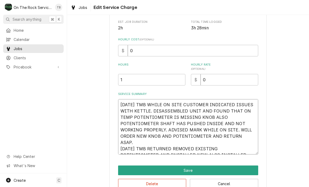
type textarea "x"
type textarea "9/2/25 TMB WHILE ON SITE CUSTOMER INDICATED ISSUES WITH KETTLE. DISASSEMBLED UN…"
type textarea "x"
type textarea "9/2/25 TMB WHILE ON SITE CUSTOMER INDICATED ISSUES WITH KETTLE. DISASSEMBLED UN…"
type textarea "x"
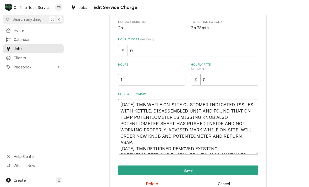
type textarea "9/2/25 TMB WHILE ON SITE CUSTOMER INDICATED ISSUES WITH KETTLE. DISASSEMBLED UN…"
type textarea "x"
type textarea "9/2/25 TMB WHILE ON SITE CUSTOMER INDICATED ISSUES WITH KETTLE. DISASSEMBLED UN…"
type textarea "x"
type textarea "9/2/25 TMB WHILE ON SITE CUSTOMER INDICATED ISSUES WITH KETTLE. DISASSEMBLED UN…"
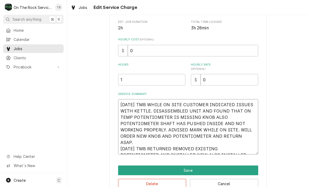
type textarea "x"
type textarea "9/2/25 TMB WHILE ON SITE CUSTOMER INDICATED ISSUES WITH KETTLE. DISASSEMBLED UN…"
type textarea "x"
type textarea "9/2/25 TMB WHILE ON SITE CUSTOMER INDICATED ISSUES WITH KETTLE. DISASSEMBLED UN…"
type textarea "x"
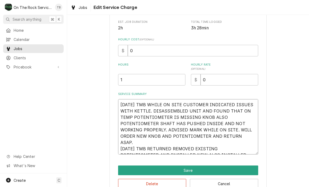
type textarea "9/2/25 TMB WHILE ON SITE CUSTOMER INDICATED ISSUES WITH KETTLE. DISASSEMBLED UN…"
type textarea "x"
type textarea "9/2/25 TMB WHILE ON SITE CUSTOMER INDICATED ISSUES WITH KETTLE. DISASSEMBLED UN…"
type textarea "x"
type textarea "9/2/25 TMB WHILE ON SITE CUSTOMER INDICATED ISSUES WITH KETTLE. DISASSEMBLED UN…"
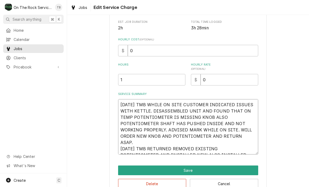
type textarea "x"
type textarea "9/2/25 TMB WHILE ON SITE CUSTOMER INDICATED ISSUES WITH KETTLE. DISASSEMBLED UN…"
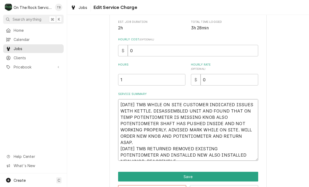
type textarea "x"
type textarea "9/2/25 TMB WHILE ON SITE CUSTOMER INDICATED ISSUES WITH KETTLE. DISASSEMBLED UN…"
type textarea "x"
type textarea "9/2/25 TMB WHILE ON SITE CUSTOMER INDICATED ISSUES WITH KETTLE. DISASSEMBLED UN…"
type textarea "x"
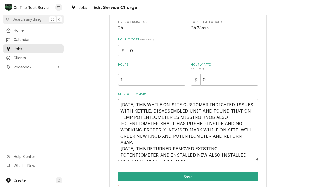
type textarea "9/2/25 TMB WHILE ON SITE CUSTOMER INDICATED ISSUES WITH KETTLE. DISASSEMBLED UN…"
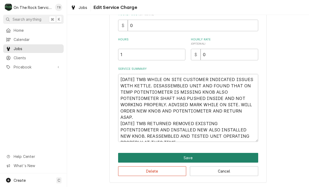
click at [187, 158] on button "Save" at bounding box center [188, 158] width 140 height 10
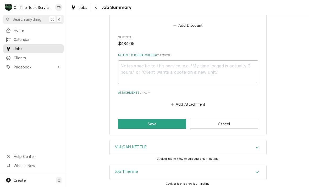
scroll to position [494, 0]
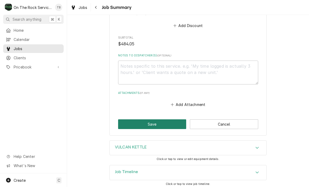
click at [162, 123] on button "Save" at bounding box center [152, 124] width 68 height 10
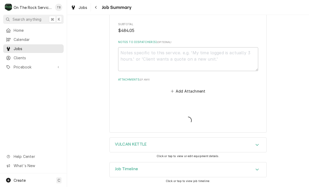
scroll to position [509, 0]
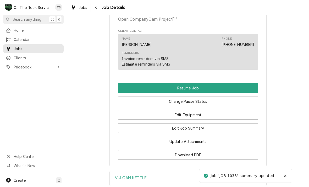
scroll to position [422, 0]
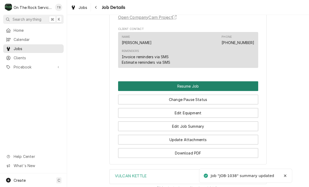
click at [188, 88] on button "Resume Job" at bounding box center [188, 86] width 140 height 10
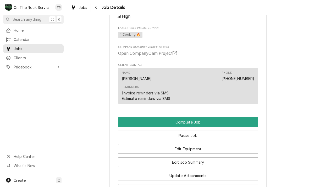
scroll to position [362, 0]
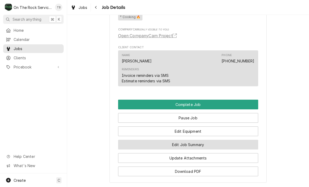
click at [196, 148] on button "Edit Job Summary" at bounding box center [188, 145] width 140 height 10
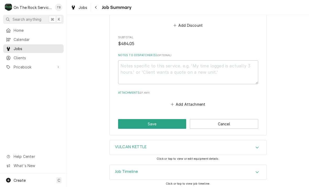
scroll to position [494, 0]
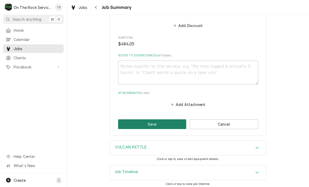
click at [158, 122] on button "Save" at bounding box center [152, 124] width 68 height 10
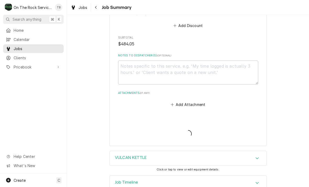
type textarea "x"
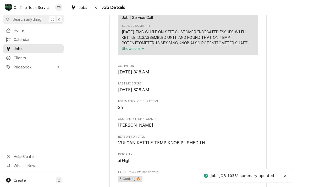
scroll to position [201, 0]
click at [143, 50] on icon "Service Summary" at bounding box center [143, 48] width 3 height 4
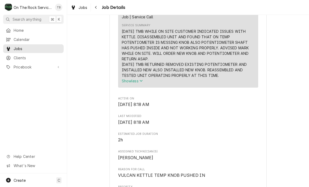
click at [287, 100] on div "Active [GEOGRAPHIC_DATA] In [GEOGRAPHIC_DATA] In / [STREET_ADDRESS][PERSON_NAME…" at bounding box center [188, 101] width 242 height 562
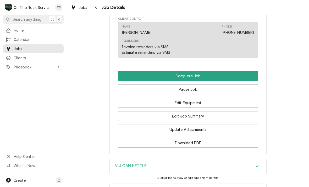
scroll to position [423, 0]
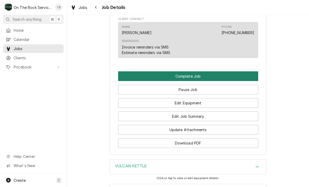
click at [193, 78] on button "Complete Job" at bounding box center [188, 76] width 140 height 10
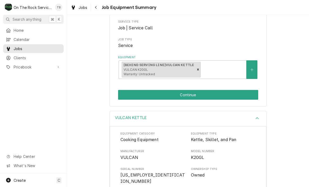
scroll to position [73, 0]
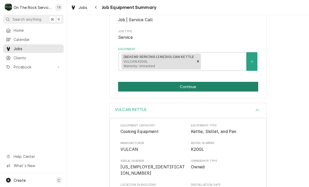
click at [198, 85] on button "Continue" at bounding box center [188, 87] width 140 height 10
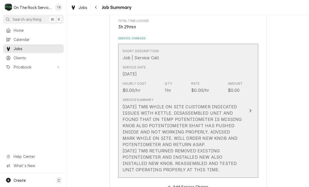
click at [221, 141] on div "[DATE] TMB WHILE ON SITE CUSTOMER INDICATED ISSUES WITH KETTLE. DISASSEMBLED UN…" at bounding box center [183, 138] width 120 height 69
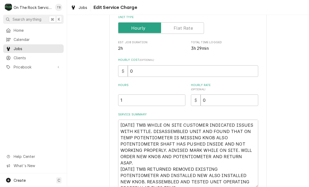
scroll to position [106, 0]
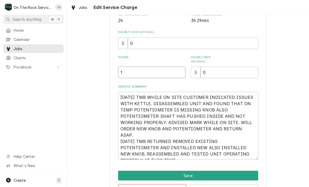
click at [137, 73] on input "1" at bounding box center [151, 73] width 67 height 12
type textarea "x"
type input "1.5"
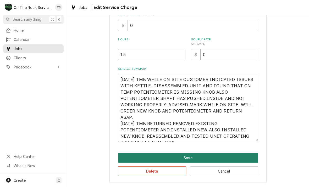
click at [192, 157] on button "Save" at bounding box center [188, 158] width 140 height 10
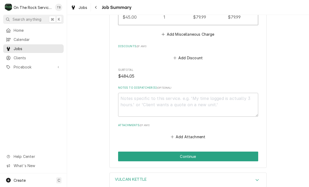
scroll to position [469, 0]
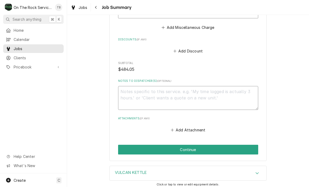
click at [129, 93] on textarea "Notes to Dispatcher(s) ( optional )" at bounding box center [188, 98] width 140 height 24
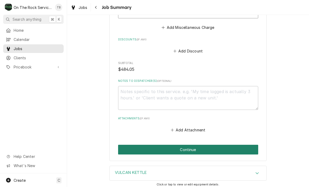
click at [177, 147] on button "Continue" at bounding box center [188, 150] width 140 height 10
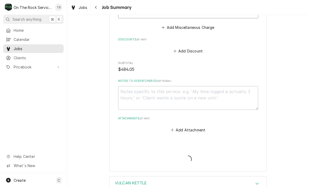
type textarea "x"
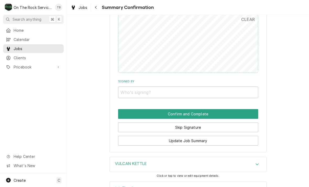
scroll to position [454, 0]
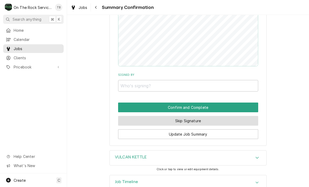
click at [195, 116] on button "Skip Signature" at bounding box center [188, 121] width 140 height 10
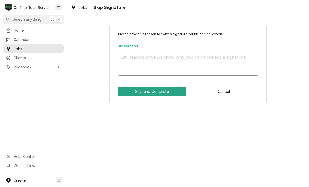
click at [162, 63] on textarea "Skip Reason" at bounding box center [188, 64] width 140 height 24
type textarea "x"
type textarea "S"
type textarea "x"
type textarea "SK"
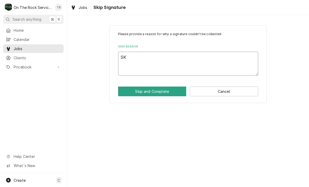
type textarea "x"
type textarea "SKI"
type textarea "x"
type textarea "SKIP"
click at [159, 91] on button "Skip and Complete" at bounding box center [152, 92] width 68 height 10
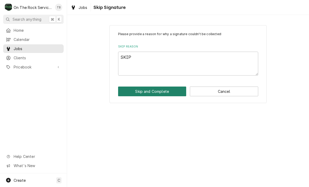
type textarea "x"
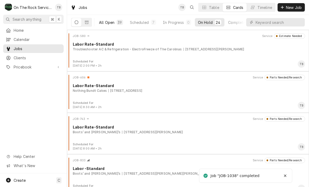
click at [112, 21] on div "All Open" at bounding box center [106, 23] width 15 height 6
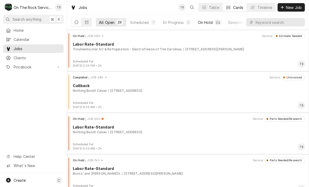
click at [210, 24] on div "On Hold" at bounding box center [205, 23] width 15 height 6
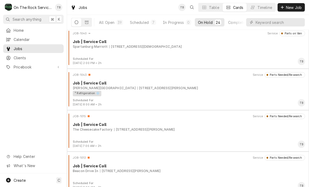
scroll to position [628, 0]
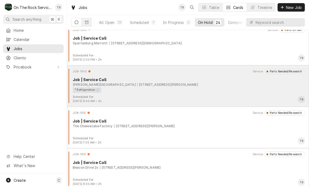
click at [190, 89] on div "² Refrigeration ❄️" at bounding box center [187, 90] width 229 height 6
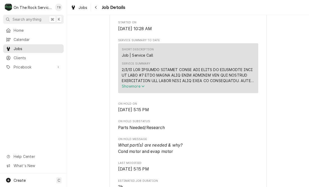
scroll to position [187, 0]
click at [143, 88] on span "Show more" at bounding box center [133, 86] width 23 height 4
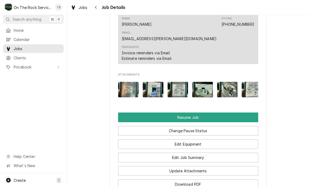
scroll to position [751, 0]
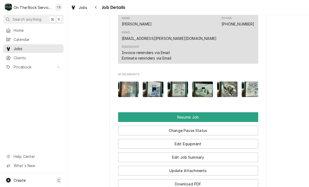
click at [227, 112] on button "Resume Job" at bounding box center [188, 117] width 140 height 10
